Goal: Transaction & Acquisition: Book appointment/travel/reservation

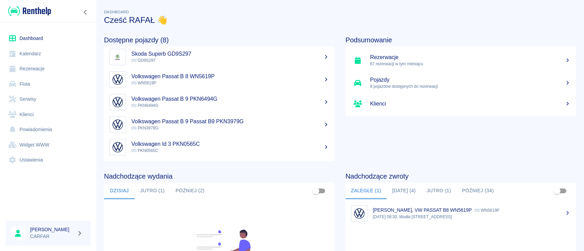
scroll to position [91, 0]
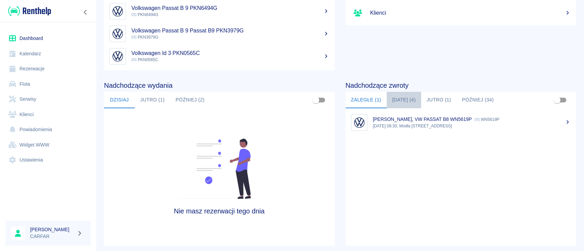
click at [408, 101] on button "[DATE] (4)" at bounding box center [403, 100] width 35 height 16
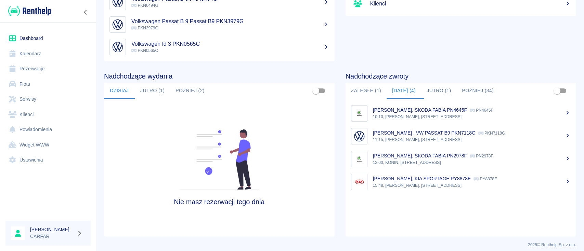
scroll to position [105, 0]
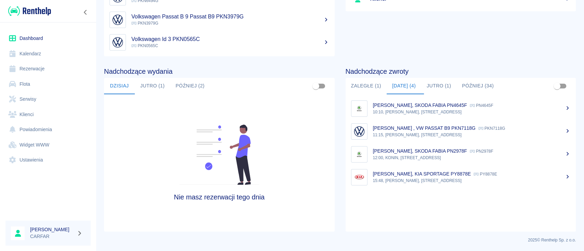
click at [153, 88] on button "Jutro (1)" at bounding box center [152, 86] width 35 height 16
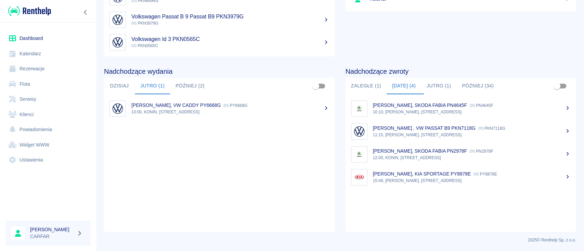
click at [123, 90] on button "Dzisiaj" at bounding box center [119, 86] width 31 height 16
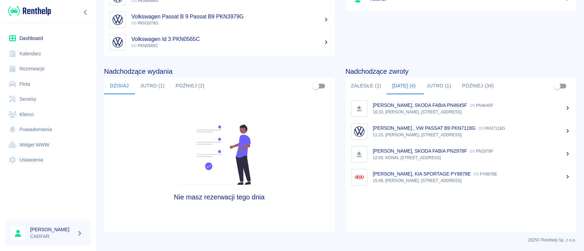
click at [418, 178] on p "15:48, [PERSON_NAME], [STREET_ADDRESS]" at bounding box center [472, 181] width 198 height 6
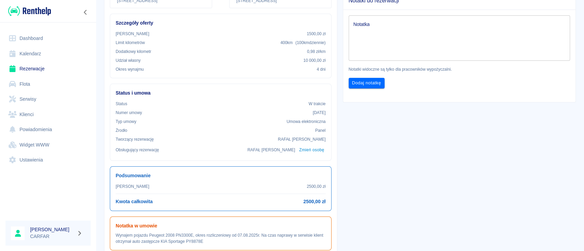
scroll to position [137, 0]
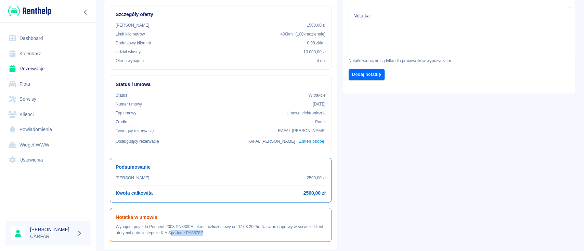
drag, startPoint x: 216, startPoint y: 231, endPoint x: 180, endPoint y: 231, distance: 36.2
click at [180, 231] on p "Wynajem pojazdu Peugeot 2008 PN3300E, okres rozliczeniowy od 07.08.2025r. Na cz…" at bounding box center [221, 230] width 210 height 12
click at [235, 224] on p "Wynajem pojazdu Peugeot 2008 PN3300E, okres rozliczeniowy od 07.08.2025r. Na cz…" at bounding box center [221, 230] width 210 height 12
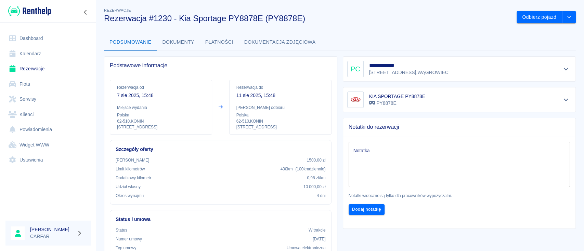
scroll to position [0, 0]
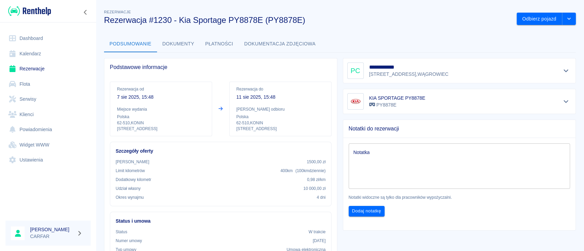
click at [38, 37] on link "Dashboard" at bounding box center [47, 38] width 85 height 15
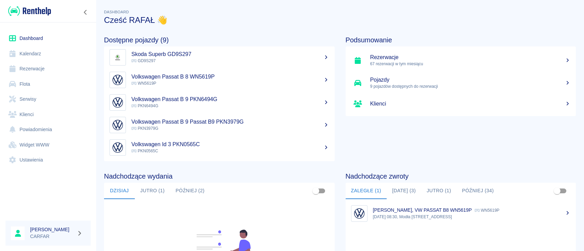
scroll to position [91, 0]
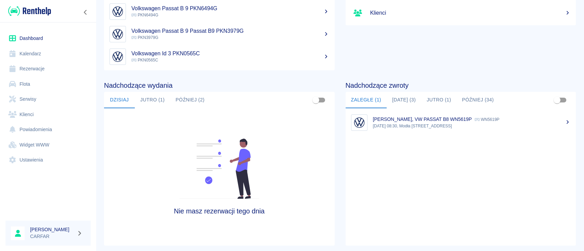
click at [36, 11] on img at bounding box center [29, 10] width 43 height 11
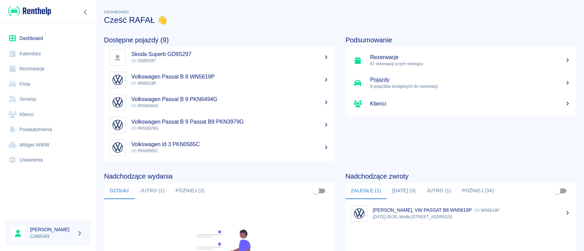
click at [84, 18] on div at bounding box center [48, 11] width 96 height 22
click at [85, 11] on icon "Zwiń nawigację" at bounding box center [85, 12] width 3 height 5
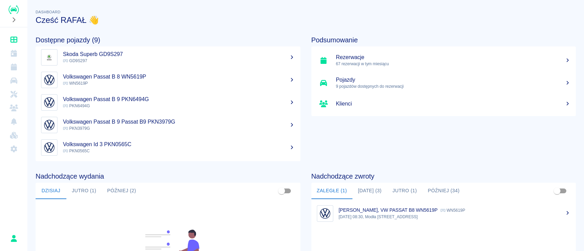
click at [13, 21] on icon "Rozwiń nawigację" at bounding box center [13, 19] width 7 height 5
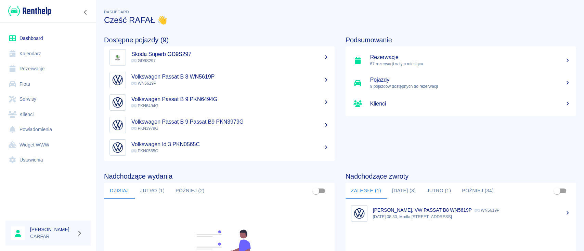
click at [62, 38] on link "Dashboard" at bounding box center [47, 38] width 85 height 15
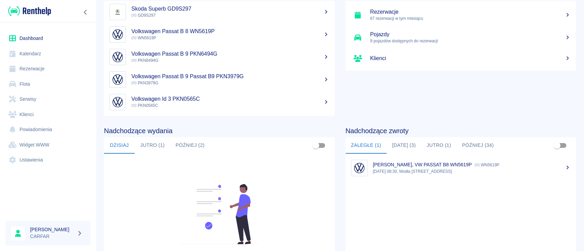
click at [47, 50] on link "Kalendarz" at bounding box center [47, 53] width 85 height 15
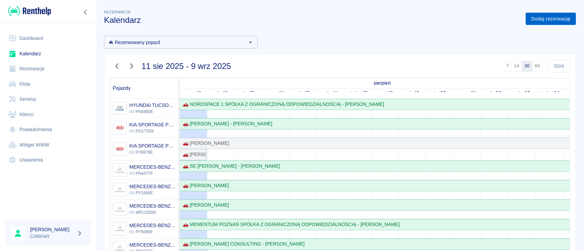
click at [547, 18] on link "Dodaj rezerwację" at bounding box center [550, 19] width 50 height 13
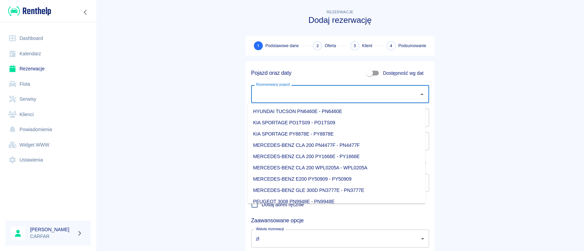
click at [339, 95] on input "Rezerwowany pojazd" at bounding box center [334, 94] width 161 height 12
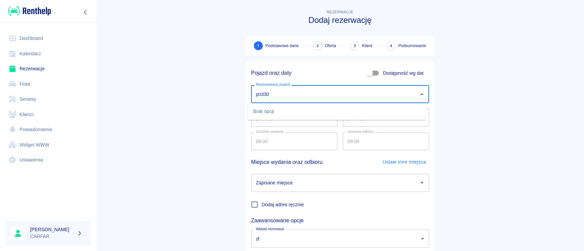
type input "pn330"
click at [176, 100] on main "Rezerwacje Dodaj rezerwację 1 Podstawowe dane 2 Oferta 3 Klient 4 Podsumowanie …" at bounding box center [340, 142] width 488 height 269
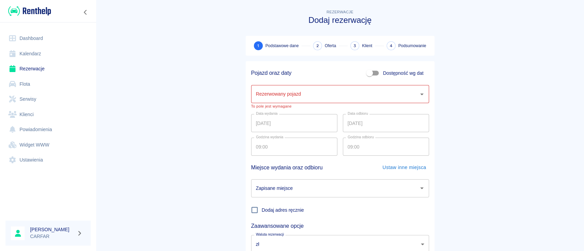
click at [29, 79] on link "Flota" at bounding box center [47, 84] width 85 height 15
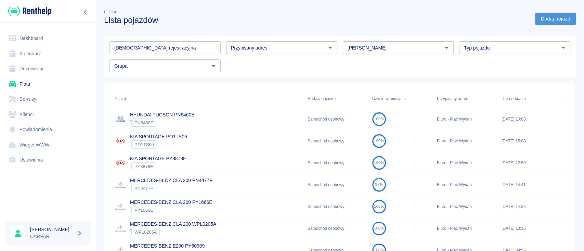
click at [547, 23] on link "Dodaj pojazd" at bounding box center [555, 19] width 41 height 13
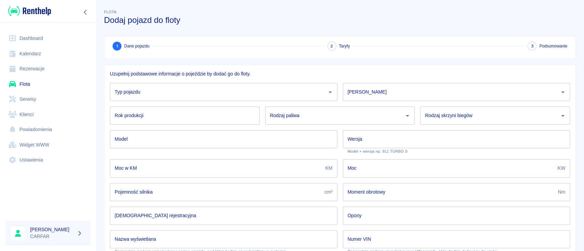
click at [269, 93] on input "Typ pojazdu" at bounding box center [218, 92] width 211 height 12
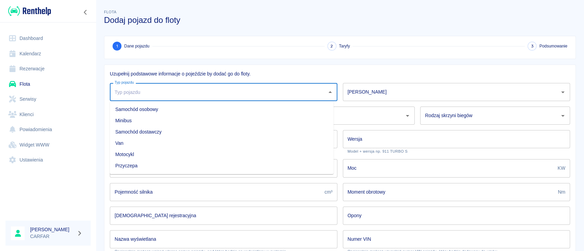
click at [230, 112] on li "Samochód osobowy" at bounding box center [222, 109] width 224 height 11
type input "Samochód osobowy"
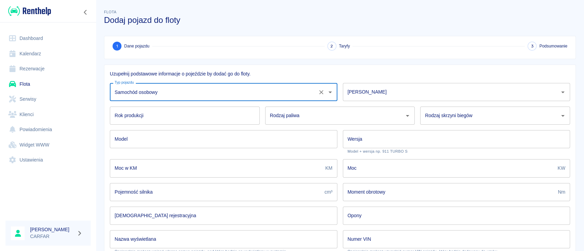
click at [450, 84] on div "[PERSON_NAME]" at bounding box center [456, 92] width 227 height 18
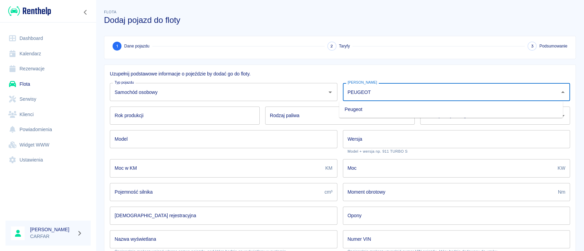
type input "PEUGEOT"
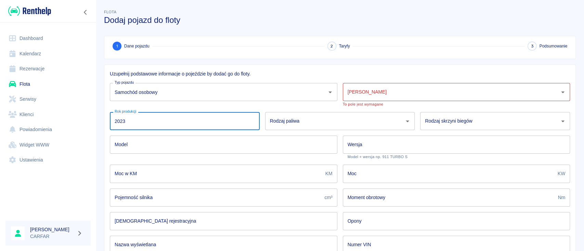
type input "2023"
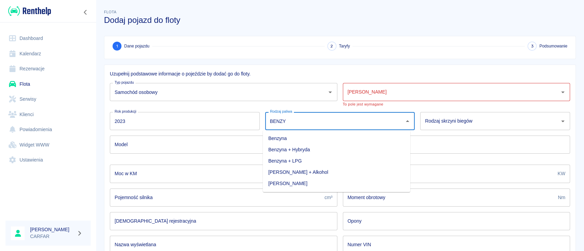
click at [377, 143] on li "Benzyna" at bounding box center [336, 138] width 147 height 11
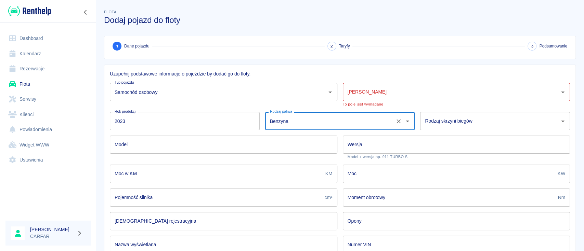
type input "Benzyna"
click at [502, 120] on input "Rodzaj skrzyni biegów" at bounding box center [489, 121] width 133 height 12
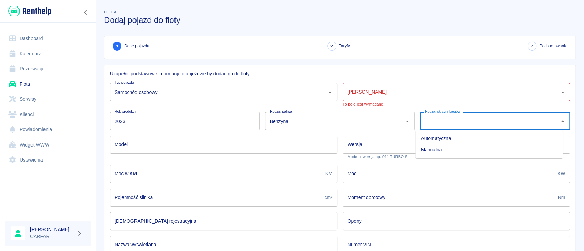
click at [459, 142] on li "Automatyczna" at bounding box center [488, 138] width 147 height 11
type input "Automatyczna"
click at [269, 146] on input "Model" at bounding box center [223, 145] width 227 height 18
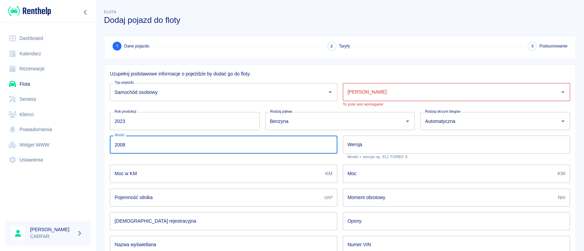
type input "2008"
click at [391, 145] on input "Wersja" at bounding box center [456, 145] width 227 height 18
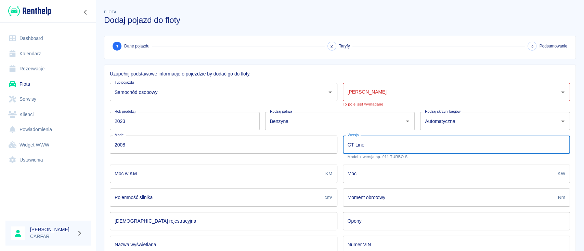
type input "GT Line"
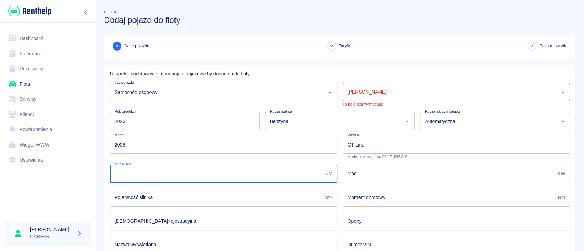
click at [265, 177] on input "Moc w KM" at bounding box center [216, 174] width 213 height 18
type input "130"
click at [396, 178] on input "Moc" at bounding box center [449, 174] width 212 height 18
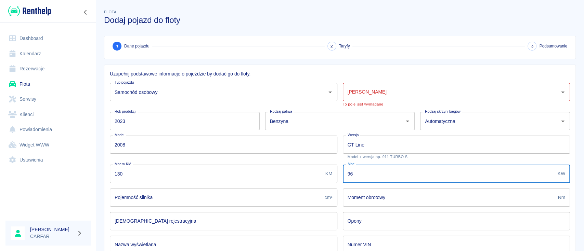
type input "96"
click at [228, 194] on input "Pojemność silnika" at bounding box center [216, 198] width 212 height 18
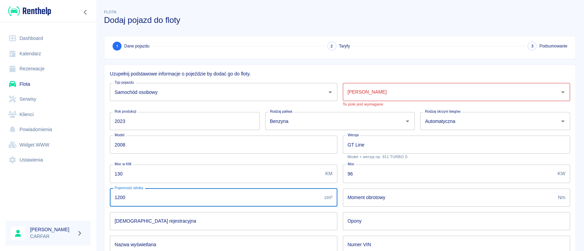
type input "1200"
click at [382, 196] on input "Moment obrotowy" at bounding box center [449, 198] width 212 height 18
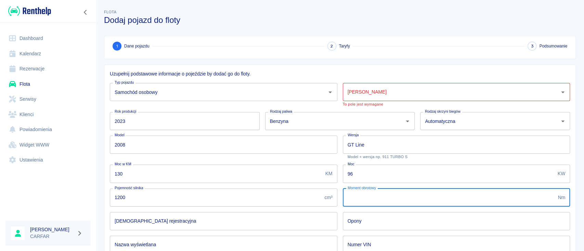
scroll to position [45, 0]
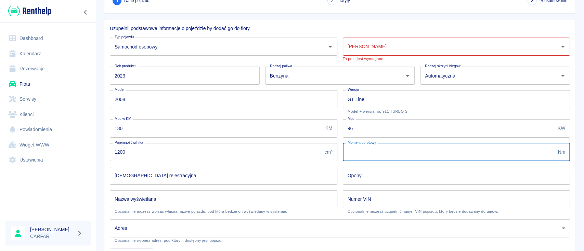
click at [219, 177] on input "[DEMOGRAPHIC_DATA] rejestracyjna" at bounding box center [223, 176] width 227 height 18
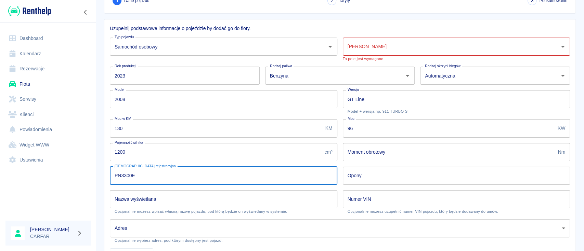
type input "PN3300E"
click at [368, 173] on input "Opony" at bounding box center [456, 176] width 227 height 18
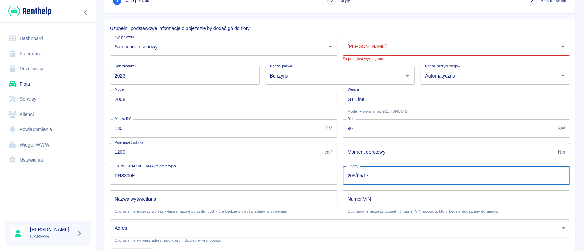
type input "205/65/17"
click at [220, 201] on input "Nazwa wyświetlana" at bounding box center [223, 199] width 227 height 18
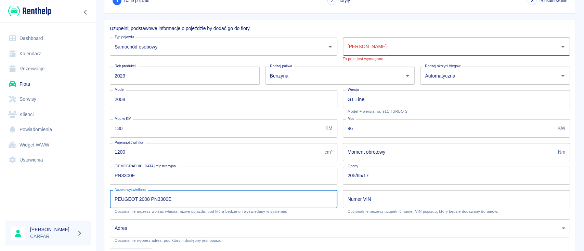
type input "PEUGEOT 2008 PN3300E"
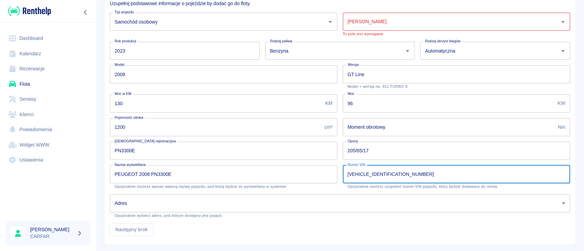
scroll to position [83, 0]
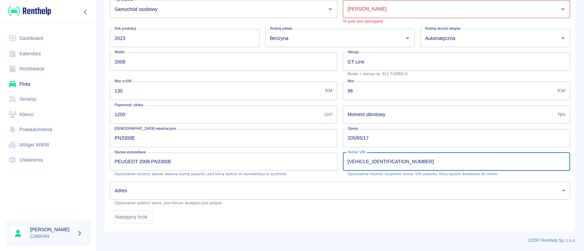
type input "[VEHICLE_IDENTIFICATION_NUMBER]"
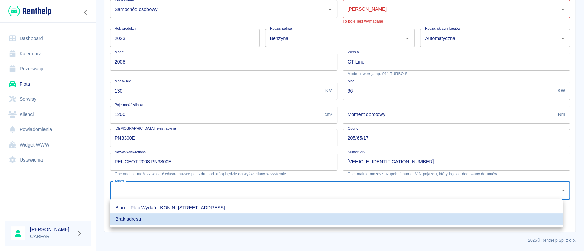
click at [230, 190] on body "Używamy plików Cookies, by zapewnić Ci najlepsze możliwe doświadczenie. Aby dow…" at bounding box center [292, 125] width 584 height 251
click at [202, 207] on li "Biuro - Plac Wydań - KONIN, [STREET_ADDRESS]" at bounding box center [336, 207] width 453 height 11
type input "4da8187f-ea22-480b-9d61-5a4c2726c5ee"
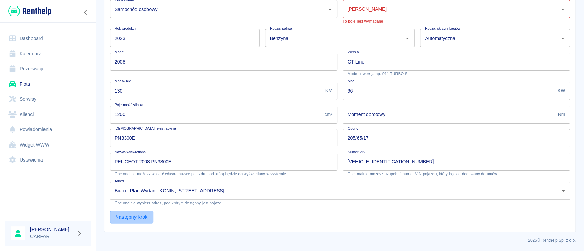
click at [125, 219] on button "Następny krok" at bounding box center [131, 217] width 43 height 13
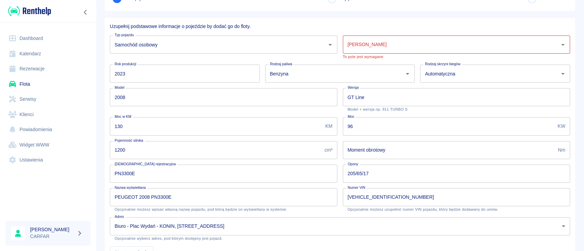
scroll to position [0, 0]
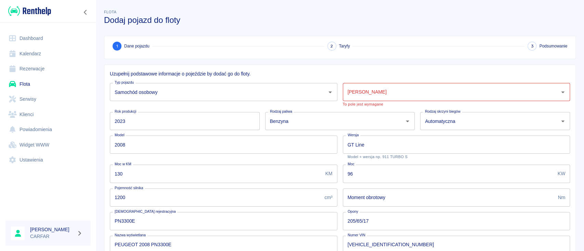
click at [356, 95] on input "[PERSON_NAME]" at bounding box center [451, 92] width 211 height 12
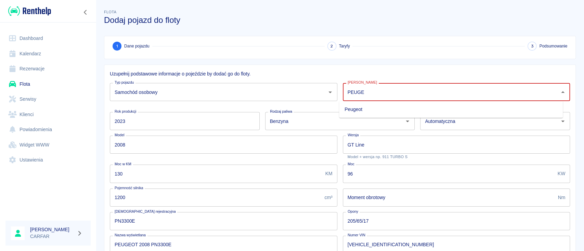
click at [361, 106] on li "Peugeot" at bounding box center [451, 109] width 224 height 11
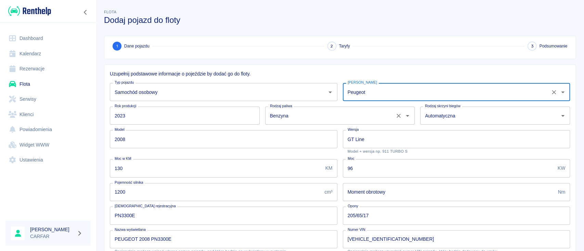
scroll to position [78, 0]
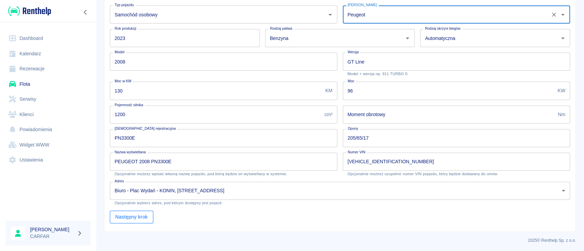
type input "Peugeot"
click at [143, 216] on button "Następny krok" at bounding box center [131, 217] width 43 height 13
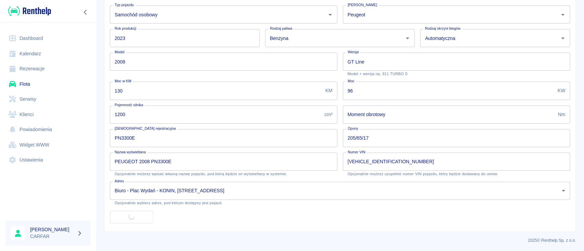
scroll to position [8, 0]
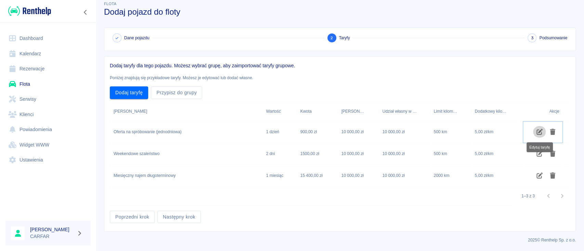
click at [539, 131] on icon "Edytuj taryfę" at bounding box center [539, 132] width 6 height 6
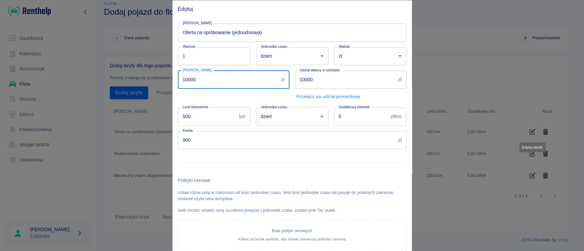
drag, startPoint x: 190, startPoint y: 83, endPoint x: 128, endPoint y: 85, distance: 62.6
click at [131, 85] on div "Edytuj Nazwa taryfy Oferta na spróbowanie (jednodniowa) Nazwa taryfy Wartość 1 …" at bounding box center [292, 125] width 584 height 251
type input "1500"
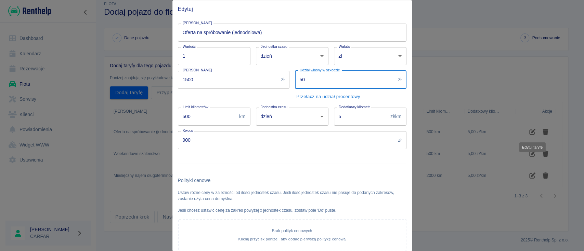
type input "5"
type input "2500"
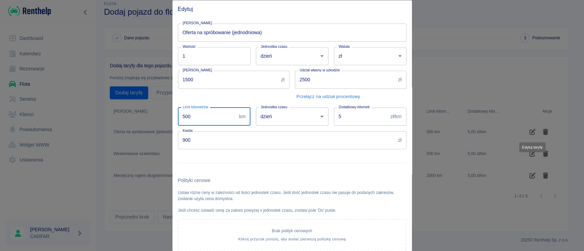
drag, startPoint x: 205, startPoint y: 119, endPoint x: 161, endPoint y: 112, distance: 44.7
click at [164, 118] on div "Edytuj Nazwa taryfy Oferta na spróbowanie (jednodniowa) Nazwa taryfy Wartość 1 …" at bounding box center [292, 125] width 584 height 251
type input "250"
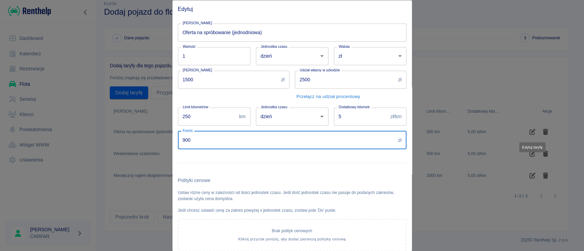
drag, startPoint x: 211, startPoint y: 139, endPoint x: 155, endPoint y: 142, distance: 55.5
click at [155, 142] on div "Edytuj Nazwa taryfy Oferta na spróbowanie (jednodniowa) Nazwa taryfy Wartość 1 …" at bounding box center [292, 125] width 584 height 251
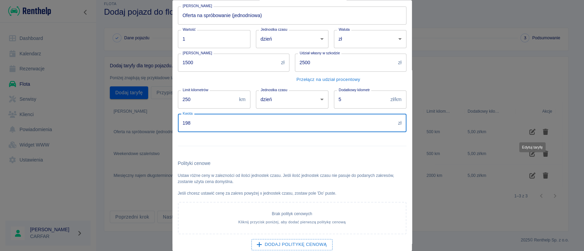
scroll to position [42, 0]
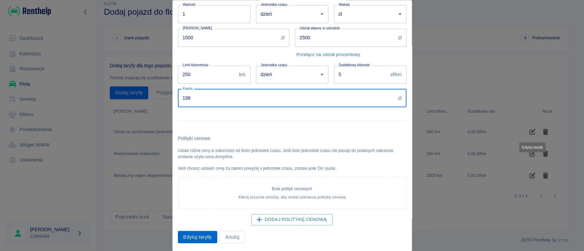
type input "198"
click at [197, 237] on button "Edytuj taryfę" at bounding box center [197, 237] width 39 height 13
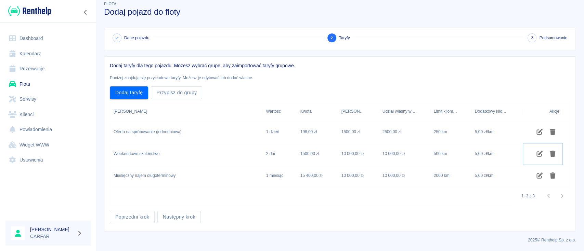
click at [537, 152] on icon "Edytuj taryfę" at bounding box center [539, 154] width 6 height 6
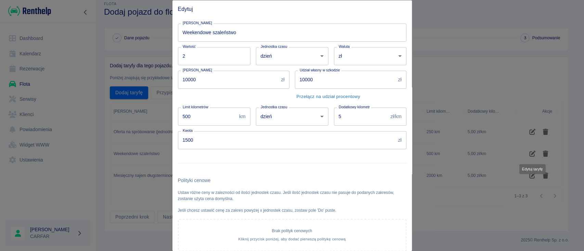
click at [148, 84] on div "Edytuj Nazwa taryfy Weekendowe szaleństwo Nazwa taryfy Wartość 2 Wartość Jednos…" at bounding box center [292, 125] width 584 height 251
type input "1"
type input "1500"
drag, startPoint x: 319, startPoint y: 83, endPoint x: 239, endPoint y: 82, distance: 80.0
click at [239, 82] on div "Nazwa taryfy Weekendowe szaleństwo Nazwa taryfy Wartość 2 Wartość Jednostka cza…" at bounding box center [289, 152] width 234 height 268
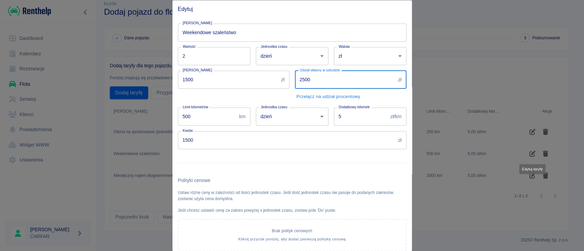
type input "2500"
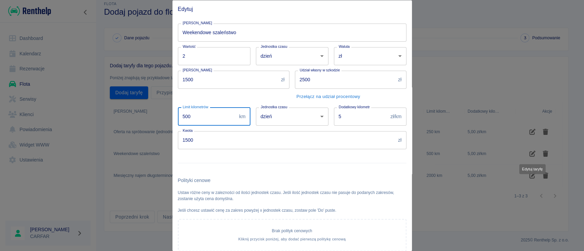
drag, startPoint x: 190, startPoint y: 122, endPoint x: 147, endPoint y: 121, distance: 42.7
click at [150, 122] on div "Edytuj Nazwa taryfy Weekendowe szaleństwo Nazwa taryfy Wartość 2 Wartość Jednos…" at bounding box center [292, 125] width 584 height 251
type input "250"
click at [339, 170] on div at bounding box center [289, 160] width 234 height 22
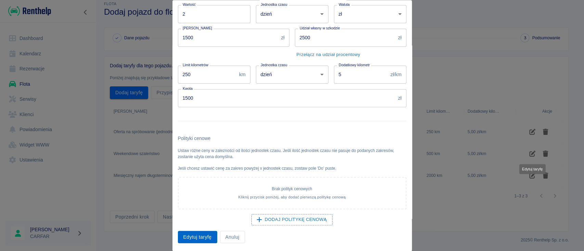
click at [187, 236] on button "Edytuj taryfę" at bounding box center [197, 237] width 39 height 13
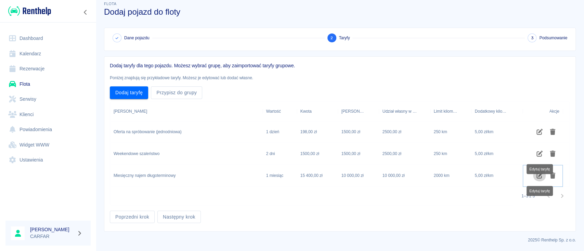
click at [538, 176] on icon "Edytuj taryfę" at bounding box center [539, 176] width 6 height 6
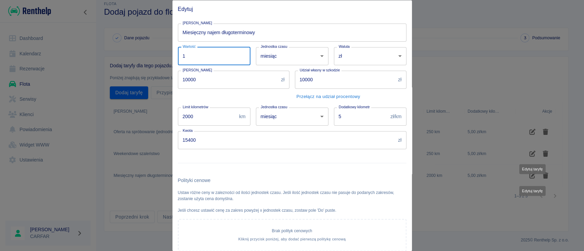
drag, startPoint x: 186, startPoint y: 54, endPoint x: 148, endPoint y: 54, distance: 38.3
click at [152, 54] on div "Edytuj Nazwa taryfy Miesięczny najem długoterminowy Nazwa taryfy Wartość 1 Wart…" at bounding box center [292, 125] width 584 height 251
type input "2800"
drag, startPoint x: 167, startPoint y: 81, endPoint x: 128, endPoint y: 83, distance: 39.0
click at [128, 83] on div "Edytuj Nazwa taryfy Miesięczny najem długoterminowy Nazwa taryfy Wartość 2800 W…" at bounding box center [292, 125] width 584 height 251
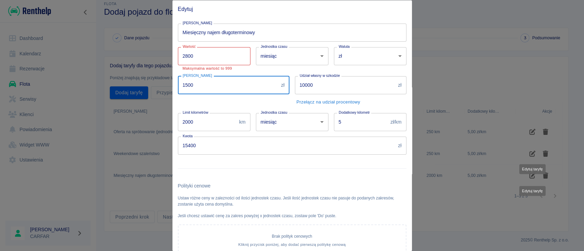
type input "1500"
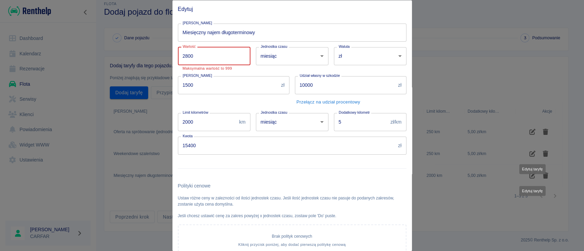
drag, startPoint x: 215, startPoint y: 59, endPoint x: 148, endPoint y: 61, distance: 67.4
click at [148, 62] on div "Edytuj Nazwa taryfy Miesięczny najem długoterminowy Nazwa taryfy Wartość 2800 W…" at bounding box center [292, 125] width 584 height 251
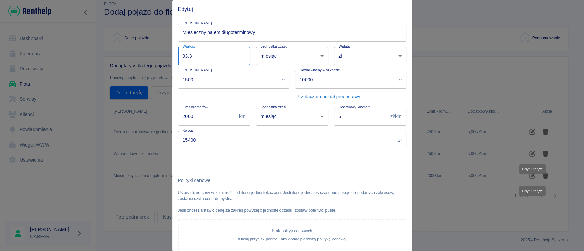
type input "93.3"
click at [292, 165] on div at bounding box center [289, 160] width 234 height 22
click at [252, 182] on h6 "Polityki cenowe" at bounding box center [292, 180] width 228 height 7
drag, startPoint x: 206, startPoint y: 120, endPoint x: 147, endPoint y: 120, distance: 59.1
click at [147, 120] on div "Edytuj Nazwa taryfy Miesięczny najem długoterminowy Nazwa taryfy Wartość 93.3 W…" at bounding box center [292, 125] width 584 height 251
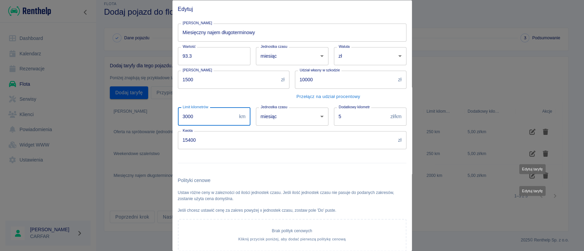
type input "3000"
click at [277, 188] on div "Polityki cenowe Ustaw różne ceny w zalezności od ilości jednostek czasu. Jeśli …" at bounding box center [292, 222] width 228 height 91
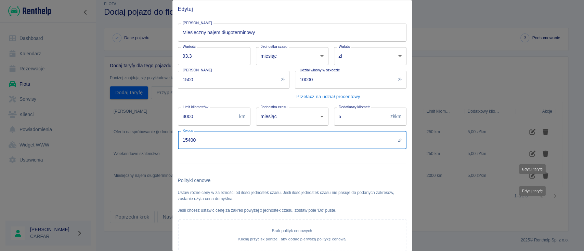
drag, startPoint x: 219, startPoint y: 142, endPoint x: 148, endPoint y: 141, distance: 71.1
click at [148, 141] on div "Edytuj Nazwa taryfy Miesięczny najem długoterminowy Nazwa taryfy Wartość 93.3 W…" at bounding box center [292, 125] width 584 height 251
type input "2800"
click at [239, 171] on div at bounding box center [289, 160] width 234 height 22
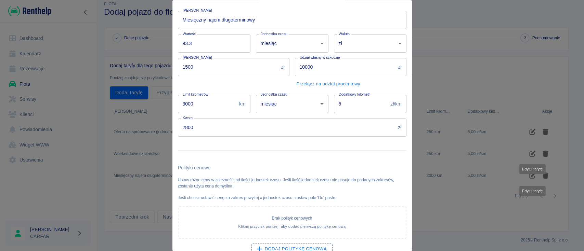
scroll to position [0, 0]
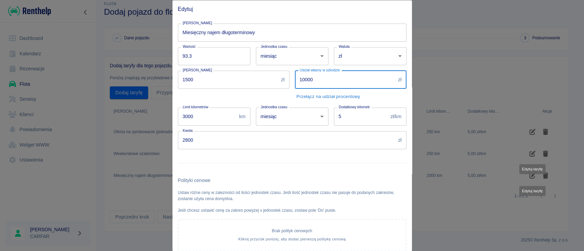
drag, startPoint x: 329, startPoint y: 78, endPoint x: 247, endPoint y: 85, distance: 81.7
click at [247, 85] on div "Nazwa taryfy Miesięczny najem długoterminowy Nazwa taryfy Wartość 93.3 Wartość …" at bounding box center [289, 152] width 234 height 268
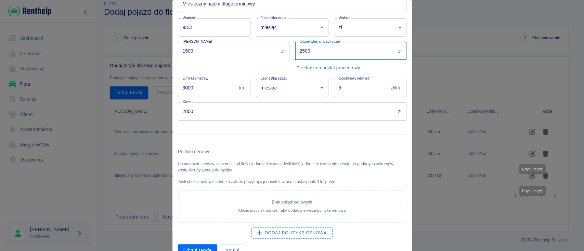
scroll to position [42, 0]
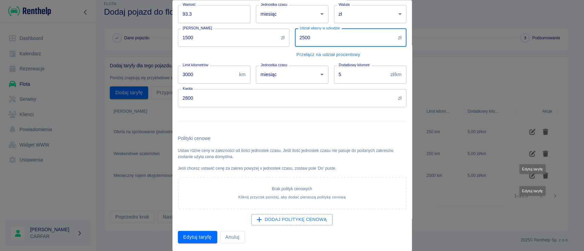
type input "2500"
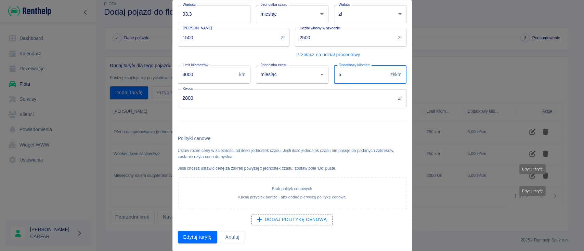
drag, startPoint x: 338, startPoint y: 75, endPoint x: 314, endPoint y: 78, distance: 24.1
click at [314, 78] on div "Nazwa taryfy Miesięczny najem długoterminowy Nazwa taryfy Wartość 93.3 Wartość …" at bounding box center [289, 110] width 234 height 268
type input "0.85"
click at [349, 172] on div "Polityki cenowe Ustaw różne ceny w zalezności od ilości jednostek czasu. Jeśli …" at bounding box center [292, 180] width 228 height 91
drag, startPoint x: 192, startPoint y: 234, endPoint x: 193, endPoint y: 231, distance: 3.4
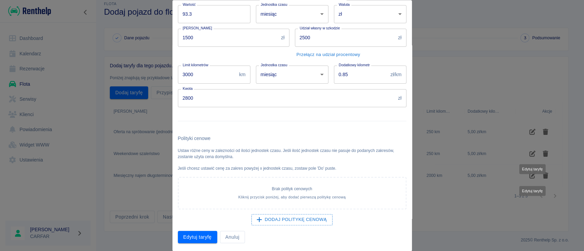
click at [193, 234] on button "Edytuj taryfę" at bounding box center [197, 237] width 39 height 13
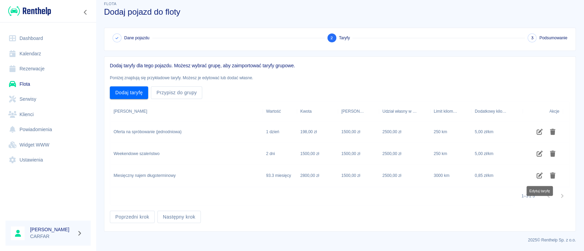
click at [544, 146] on div at bounding box center [542, 154] width 40 height 22
click at [536, 156] on icon "Edytuj taryfę" at bounding box center [539, 154] width 8 height 6
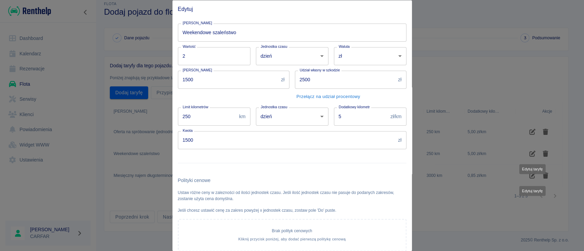
drag, startPoint x: 288, startPoint y: 119, endPoint x: 269, endPoint y: 118, distance: 18.8
click at [270, 118] on div "Nazwa taryfy Weekendowe szaleństwo Nazwa taryfy Wartość 2 Wartość Jednostka cza…" at bounding box center [289, 152] width 234 height 268
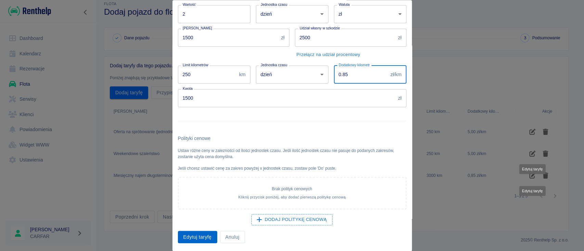
type input "0.85"
click at [210, 236] on button "Edytuj taryfę" at bounding box center [197, 237] width 39 height 13
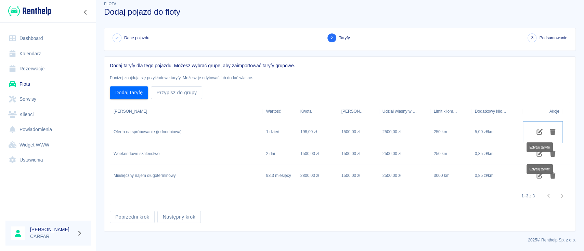
click at [539, 133] on icon "Edytuj taryfę" at bounding box center [539, 132] width 8 height 6
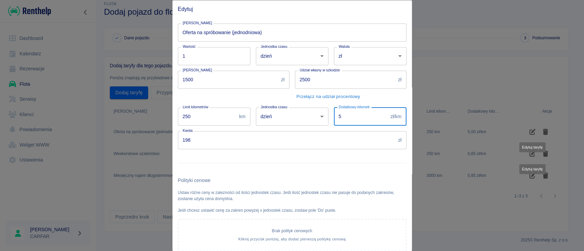
drag, startPoint x: 366, startPoint y: 121, endPoint x: 276, endPoint y: 119, distance: 89.9
click at [278, 119] on div "Nazwa taryfy Oferta na spróbowanie (jednodniowa) Nazwa taryfy Wartość 1 Wartość…" at bounding box center [289, 152] width 234 height 268
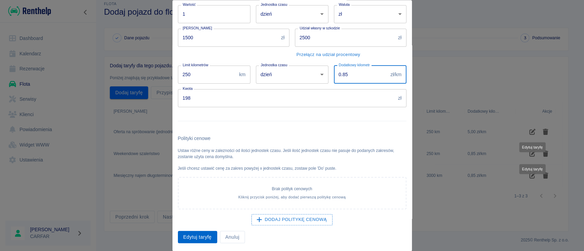
type input "0.85"
click at [198, 237] on button "Edytuj taryfę" at bounding box center [197, 237] width 39 height 13
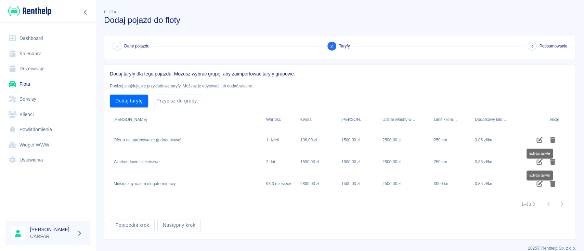
scroll to position [8, 0]
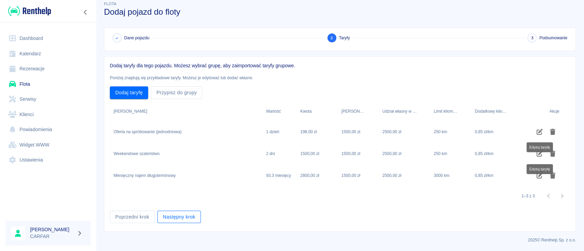
click at [175, 215] on button "Następny krok" at bounding box center [178, 217] width 43 height 13
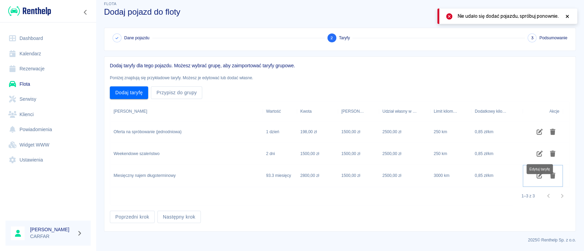
click at [539, 177] on icon "Edytuj taryfę" at bounding box center [539, 176] width 8 height 6
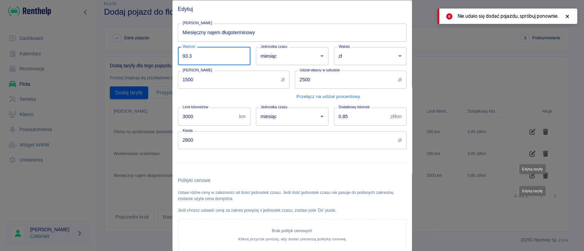
drag, startPoint x: 202, startPoint y: 56, endPoint x: 137, endPoint y: 58, distance: 65.3
click at [137, 58] on div "Edytuj Nazwa taryfy Miesięczny najem długoterminowy Nazwa taryfy Wartość 93.3 W…" at bounding box center [292, 125] width 584 height 251
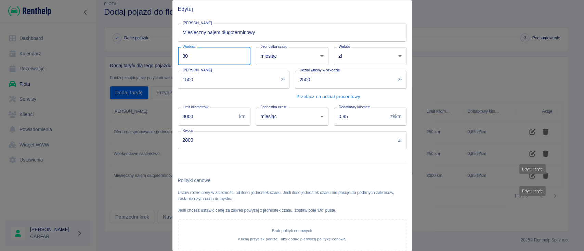
drag, startPoint x: 207, startPoint y: 55, endPoint x: 151, endPoint y: 59, distance: 56.3
click at [151, 59] on div "Edytuj Nazwa taryfy Miesięczny najem długoterminowy Nazwa taryfy Wartość 30 War…" at bounding box center [292, 125] width 584 height 251
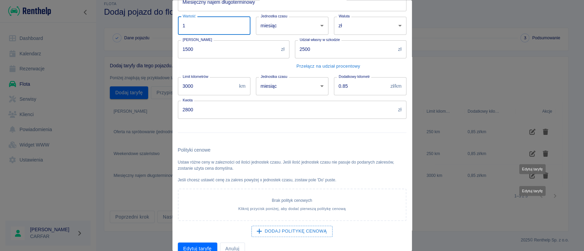
scroll to position [42, 0]
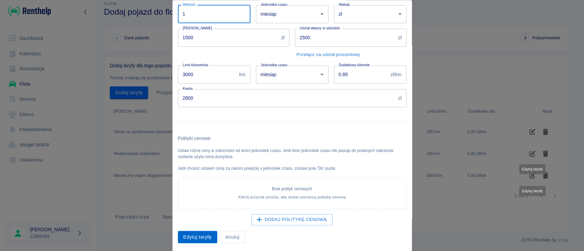
type input "1"
click at [191, 234] on button "Edytuj taryfę" at bounding box center [197, 237] width 39 height 13
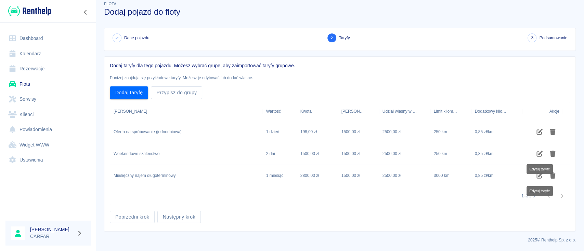
click at [193, 214] on button "Następny krok" at bounding box center [178, 217] width 43 height 13
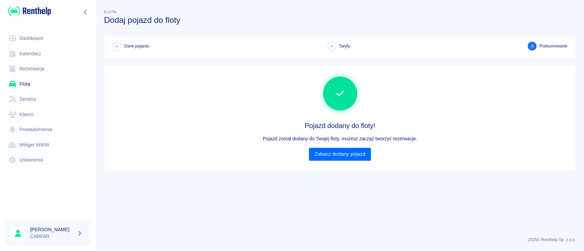
click at [52, 42] on link "Dashboard" at bounding box center [47, 38] width 85 height 15
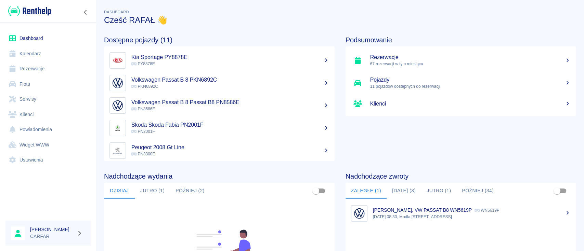
scroll to position [137, 0]
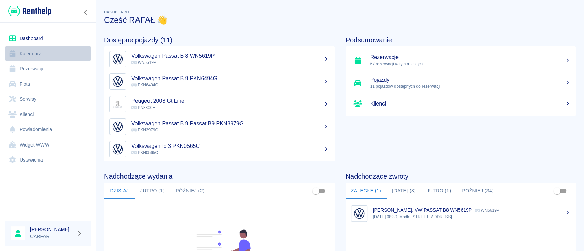
click at [38, 50] on link "Kalendarz" at bounding box center [47, 53] width 85 height 15
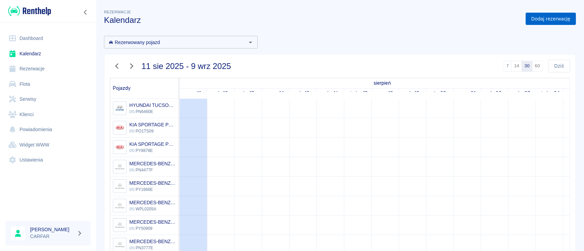
click at [533, 18] on link "Dodaj rezerwację" at bounding box center [550, 19] width 50 height 13
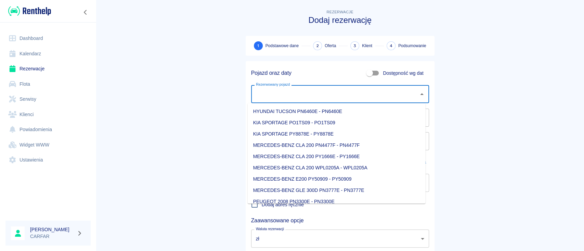
click at [292, 96] on input "Rezerwowany pojazd" at bounding box center [334, 94] width 161 height 12
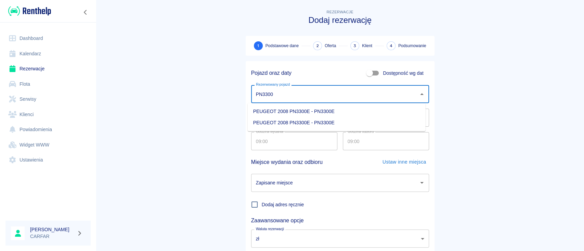
click at [299, 108] on li "PEUGEOT 2008 PN3300E - PN3300E" at bounding box center [336, 111] width 178 height 11
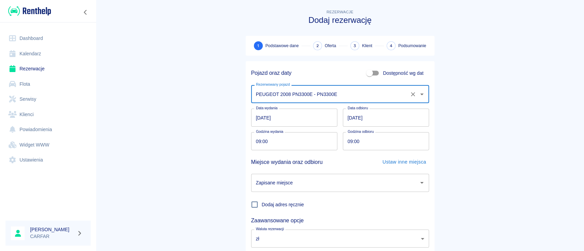
type input "PEUGEOT 2008 PN3300E - PN3300E"
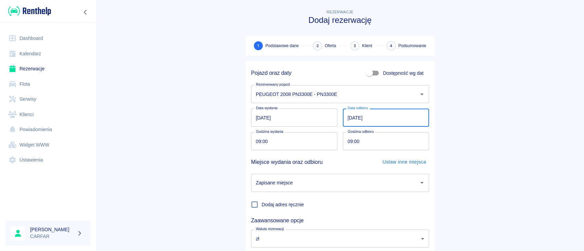
click at [374, 119] on input "[DATE]" at bounding box center [386, 118] width 86 height 18
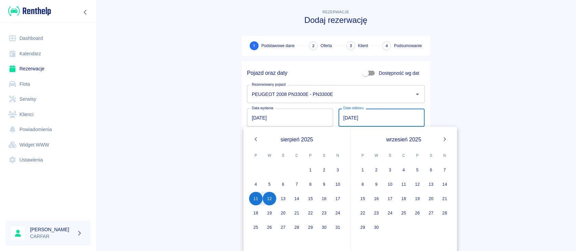
click at [446, 137] on icon "Next month" at bounding box center [445, 139] width 8 height 8
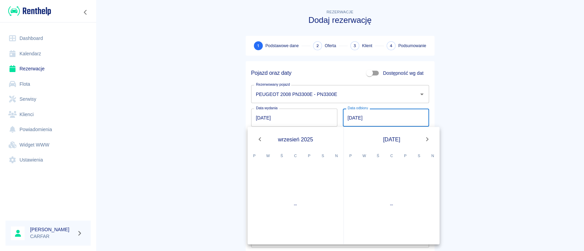
click at [446, 137] on main "Rezerwacje Dodaj rezerwację 1 Podstawowe dane 2 Oferta 3 Klient 4 Podsumowanie …" at bounding box center [340, 142] width 488 height 269
click at [431, 137] on icon "Next month" at bounding box center [427, 139] width 8 height 8
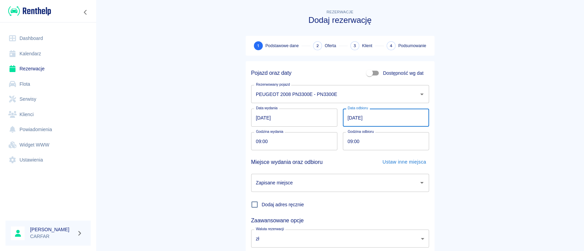
drag, startPoint x: 373, startPoint y: 115, endPoint x: 364, endPoint y: 112, distance: 9.1
click at [373, 115] on input "[DATE]" at bounding box center [386, 118] width 86 height 18
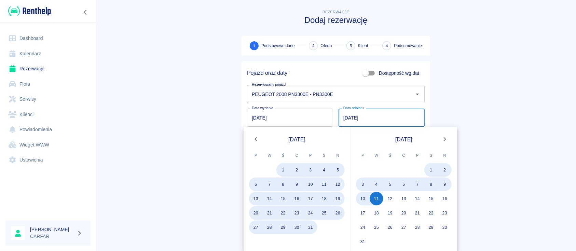
type input "[DATE]"
click at [467, 99] on main "Rezerwacje Dodaj rezerwację 1 Podstawowe dane 2 Oferta 3 Klient 4 Podsumowanie …" at bounding box center [336, 142] width 481 height 269
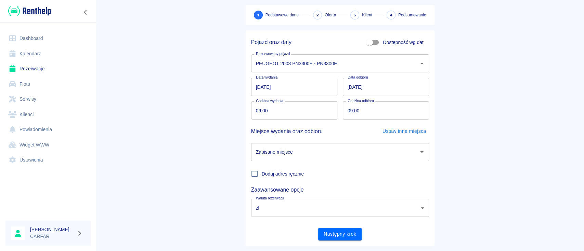
scroll to position [45, 0]
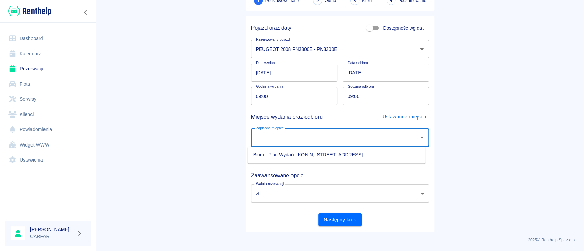
click at [299, 135] on input "Zapisane miejsce" at bounding box center [334, 138] width 161 height 12
click at [298, 156] on li "Biuro - Plac Wydań - KONIN, [STREET_ADDRESS]" at bounding box center [336, 154] width 178 height 11
type input "Biuro - Plac Wydań - KONIN, [STREET_ADDRESS]"
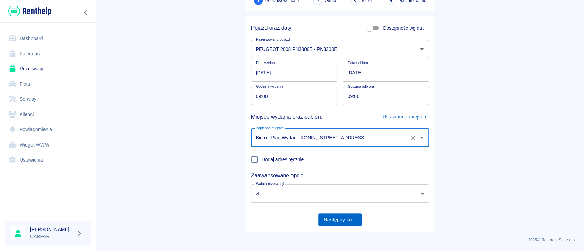
click at [342, 220] on button "Następny krok" at bounding box center [339, 220] width 43 height 13
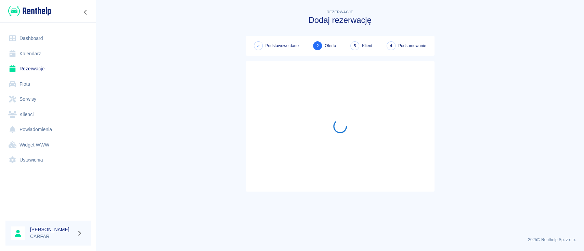
scroll to position [0, 0]
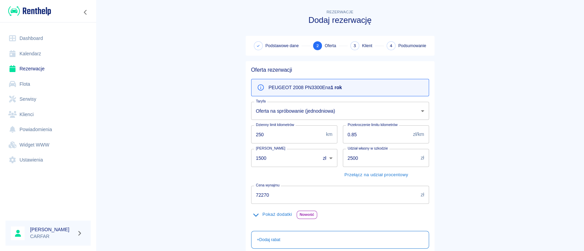
click at [314, 115] on body "Używamy plików Cookies, by zapewnić Ci najlepsze możliwe doświadczenie. Aby dow…" at bounding box center [292, 125] width 584 height 251
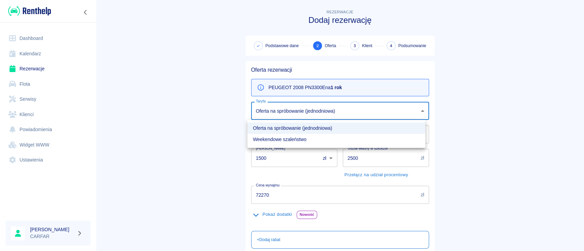
click at [367, 84] on div at bounding box center [292, 125] width 584 height 251
click at [336, 111] on body "Używamy plików Cookies, by zapewnić Ci najlepsze możliwe doświadczenie. Aby dow…" at bounding box center [292, 125] width 584 height 251
click at [320, 141] on li "Weekendowe szaleństwo" at bounding box center [336, 139] width 178 height 11
type input "2375600e-dd7a-4fc7-87c0-9fd56adc44eb"
type input "547500"
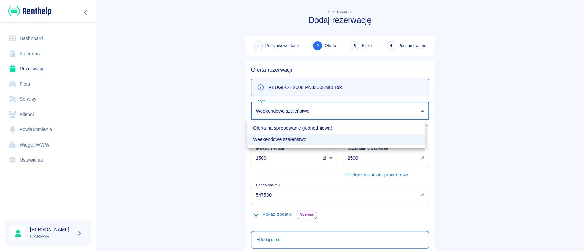
click at [340, 110] on body "Używamy plików Cookies, by zapewnić Ci najlepsze możliwe doświadczenie. Aby dow…" at bounding box center [292, 125] width 584 height 251
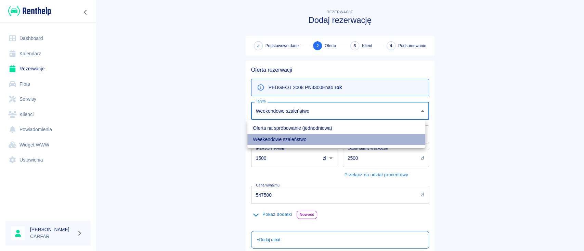
click at [308, 138] on li "Weekendowe szaleństwo" at bounding box center [336, 139] width 178 height 11
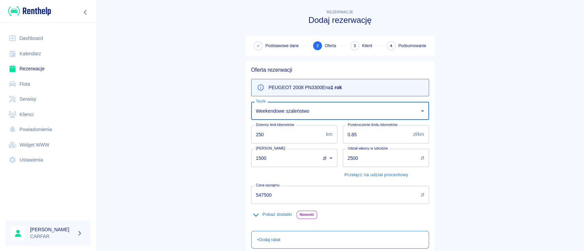
drag, startPoint x: 273, startPoint y: 135, endPoint x: 216, endPoint y: 133, distance: 57.5
click at [216, 133] on main "Rezerwacje Dodaj rezerwację Podstawowe dane 2 Oferta 3 Klient 4 Podsumowanie Of…" at bounding box center [340, 177] width 488 height 339
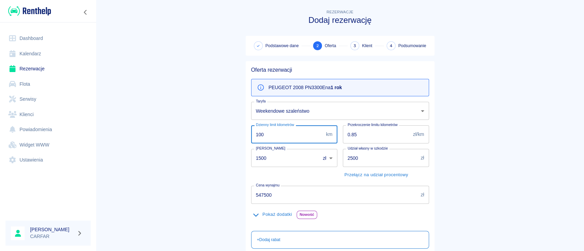
type input "100"
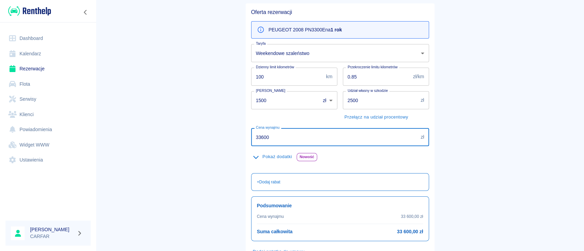
scroll to position [91, 0]
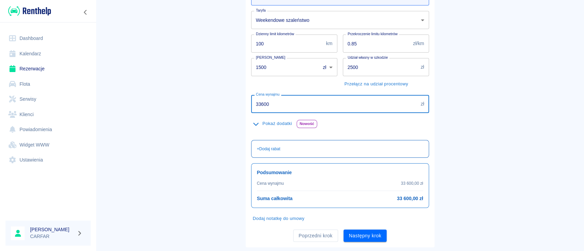
type input "33600"
click at [265, 147] on p "+ Dodaj rabat" at bounding box center [269, 149] width 24 height 6
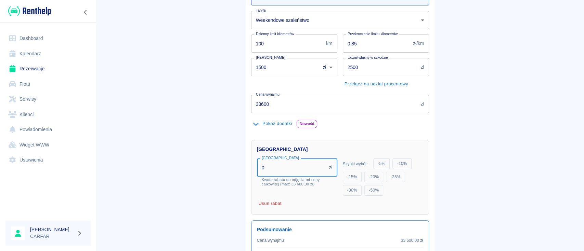
drag, startPoint x: 268, startPoint y: 168, endPoint x: 213, endPoint y: 168, distance: 55.4
click at [223, 168] on main "Rezerwacje Dodaj rezerwację Podstawowe dane 2 Oferta 3 Klient 4 Podsumowanie Of…" at bounding box center [340, 110] width 488 height 387
type input "3600"
click at [373, 144] on div "Rabat [GEOGRAPHIC_DATA] 3600 zł [GEOGRAPHIC_DATA] rabatu do odjęcia od ceny cał…" at bounding box center [340, 177] width 178 height 75
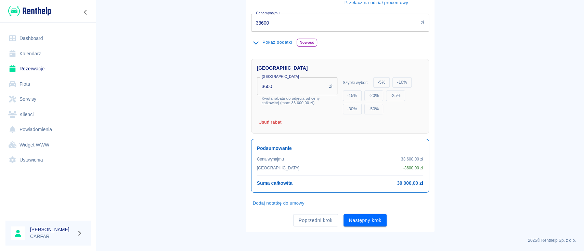
scroll to position [172, 0]
click at [363, 217] on button "Następny krok" at bounding box center [364, 220] width 43 height 13
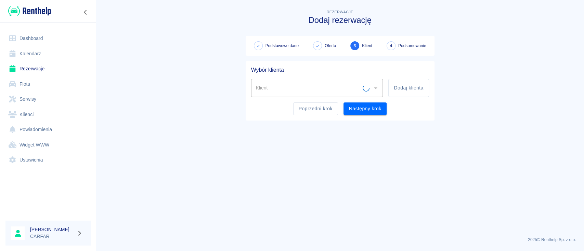
scroll to position [0, 0]
click at [356, 83] on input "Klient" at bounding box center [312, 88] width 116 height 12
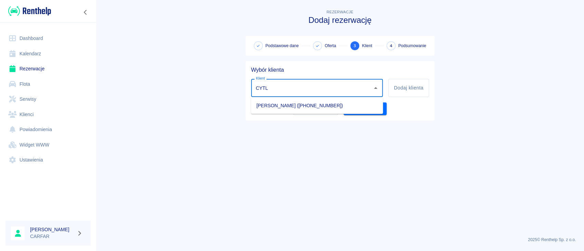
click at [329, 103] on li "[PERSON_NAME] ([PHONE_NUMBER])" at bounding box center [317, 105] width 132 height 11
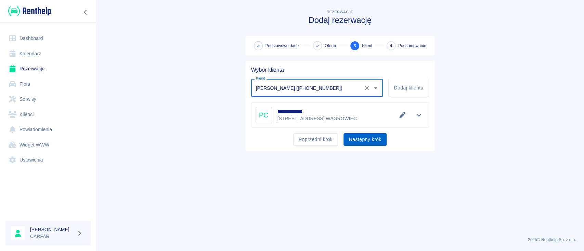
type input "[PERSON_NAME] ([PHONE_NUMBER])"
click at [358, 138] on button "Następny krok" at bounding box center [364, 139] width 43 height 13
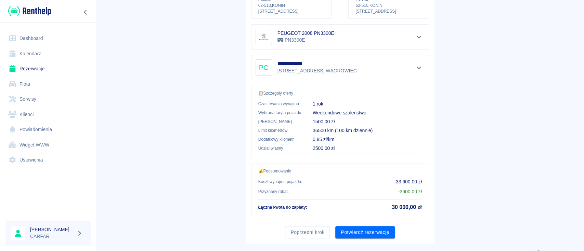
scroll to position [127, 0]
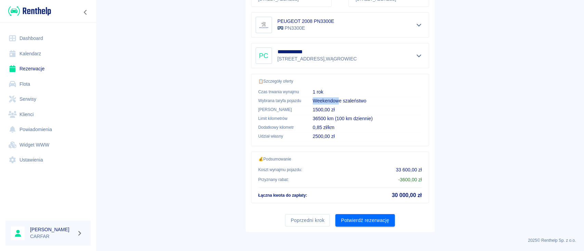
drag, startPoint x: 335, startPoint y: 102, endPoint x: 296, endPoint y: 97, distance: 38.9
click at [297, 97] on tr "Wybrana taryfa pojazdu Weekendowe szaleństwo" at bounding box center [339, 101] width 163 height 9
click at [358, 99] on p "Weekendowe szaleństwo" at bounding box center [366, 100] width 109 height 7
click at [366, 220] on button "Potwierdź rezerwację" at bounding box center [364, 220] width 59 height 13
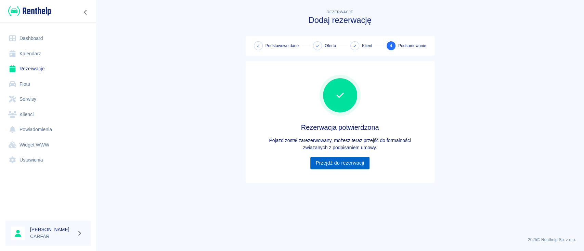
click at [349, 166] on link "Przejdź do rezerwacji" at bounding box center [339, 163] width 59 height 13
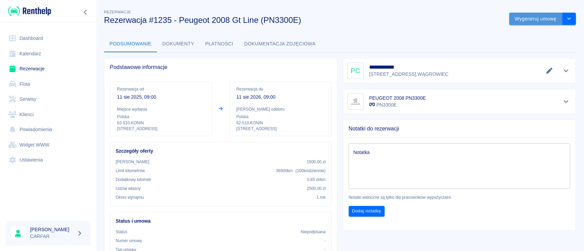
click at [519, 21] on button "Wygeneruj umowę" at bounding box center [535, 19] width 53 height 13
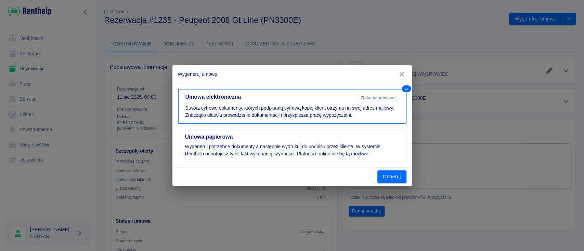
drag, startPoint x: 394, startPoint y: 177, endPoint x: 389, endPoint y: 173, distance: 5.9
click at [394, 176] on button "Generuj" at bounding box center [391, 177] width 29 height 13
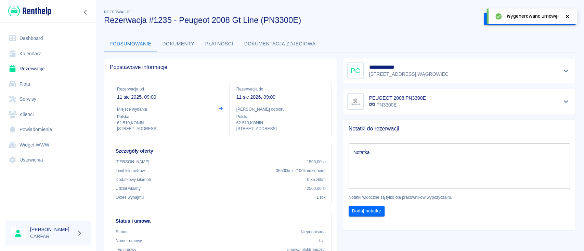
click at [458, 52] on div "Podsumowanie Dokumenty Płatności Dokumentacja zdjęciowa" at bounding box center [339, 44] width 471 height 16
click at [566, 24] on button "drop-down" at bounding box center [569, 19] width 14 height 13
click at [566, 17] on icon at bounding box center [567, 16] width 6 height 5
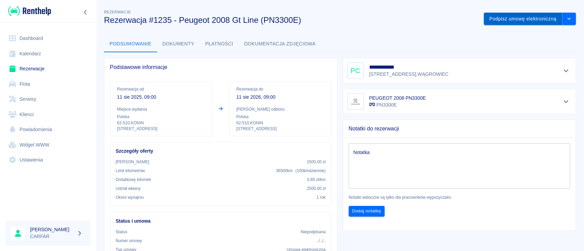
click at [515, 17] on button "Podpisz umowę elektroniczną" at bounding box center [522, 19] width 78 height 13
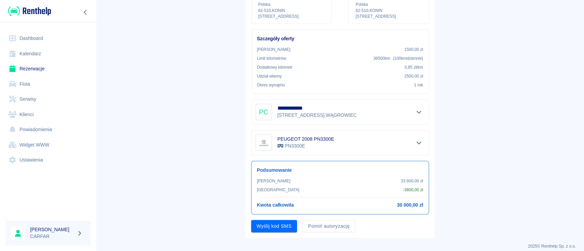
scroll to position [108, 0]
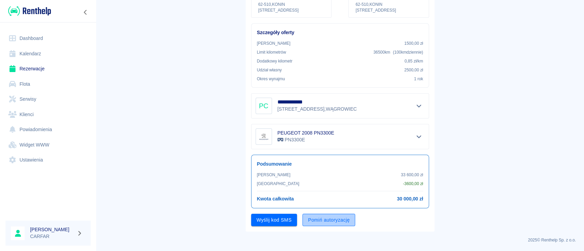
click at [324, 217] on button "Pomiń autoryzację" at bounding box center [328, 220] width 53 height 13
click at [285, 223] on button "Podpisz umowę" at bounding box center [274, 220] width 46 height 13
